Goal: Task Accomplishment & Management: Use online tool/utility

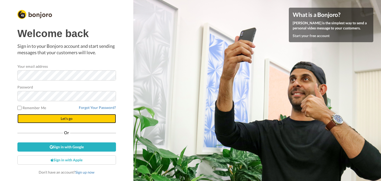
click at [67, 119] on span "Let's go" at bounding box center [67, 119] width 12 height 4
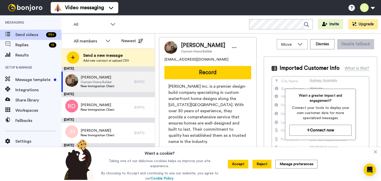
click at [269, 164] on button "Reject" at bounding box center [262, 164] width 19 height 9
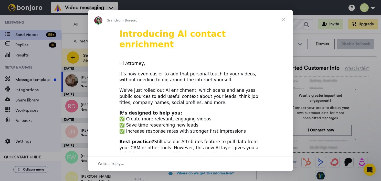
click at [285, 19] on span "Close" at bounding box center [284, 19] width 18 height 18
